Goal: Task Accomplishment & Management: Complete application form

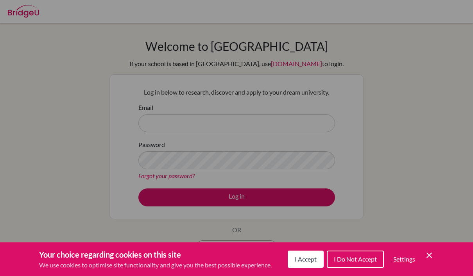
click at [303, 255] on span "I Accept" at bounding box center [306, 258] width 22 height 7
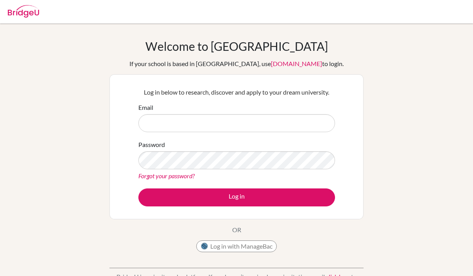
drag, startPoint x: 314, startPoint y: 149, endPoint x: 422, endPoint y: 82, distance: 127.1
click at [422, 82] on html "Your browser is not supported by [PERSON_NAME]. Please use Internet Explorer 11…" at bounding box center [236, 138] width 473 height 276
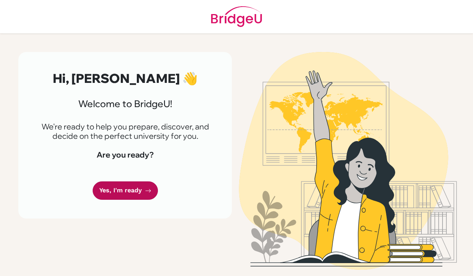
click at [135, 194] on link "Yes, I'm ready" at bounding box center [125, 190] width 65 height 18
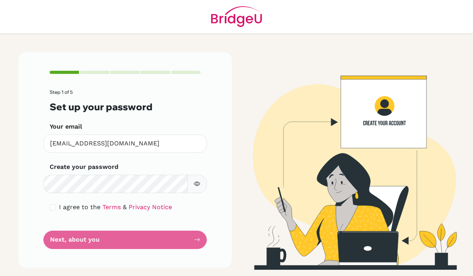
click at [199, 182] on icon "button" at bounding box center [197, 184] width 6 height 4
click at [173, 234] on form "Step 1 of 5 Set up your password Your email anushka_vijay@my.ofs.edu.sg Invalid…" at bounding box center [125, 169] width 151 height 159
click at [173, 237] on form "Step 1 of 5 Set up your password Your email anushka_vijay@my.ofs.edu.sg Invalid…" at bounding box center [125, 169] width 151 height 159
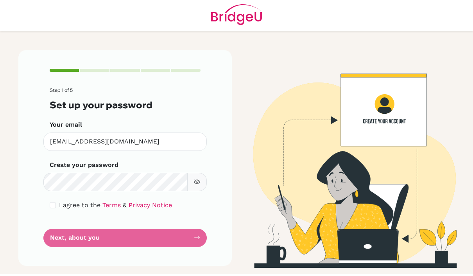
scroll to position [28, 0]
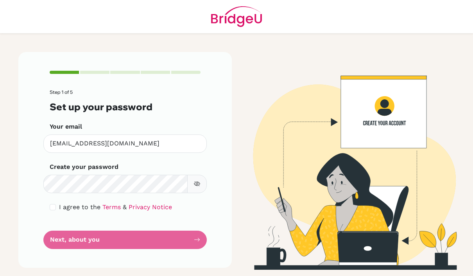
click at [52, 204] on input "checkbox" at bounding box center [53, 207] width 6 height 6
checkbox input "true"
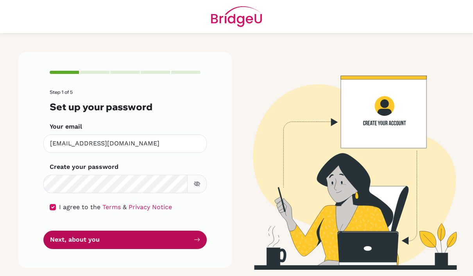
click at [61, 231] on button "Next, about you" at bounding box center [124, 240] width 163 height 18
